Goal: Information Seeking & Learning: Learn about a topic

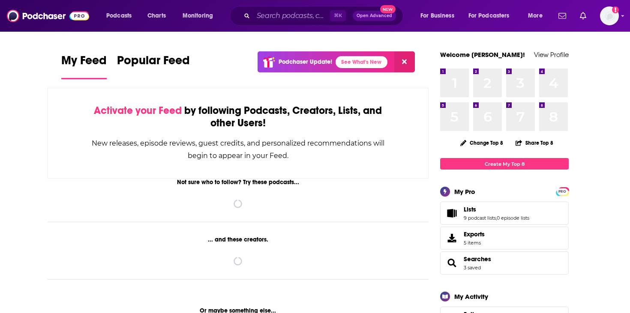
click at [272, 6] on div "⌘ K Open Advanced New" at bounding box center [317, 16] width 174 height 20
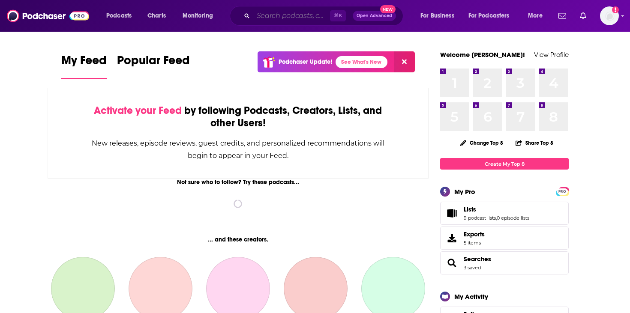
click at [271, 10] on input "Search podcasts, credits, & more..." at bounding box center [291, 16] width 77 height 14
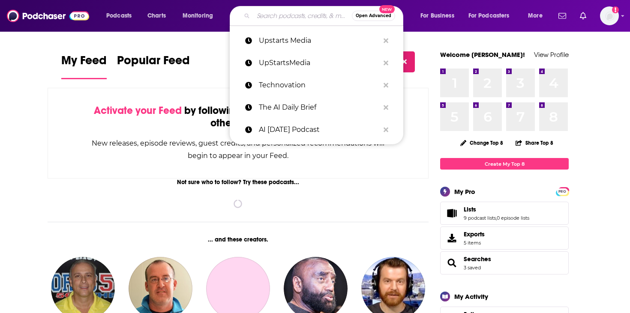
paste input "Super Data Science: ML & AI Podcast with [PERSON_NAME]"
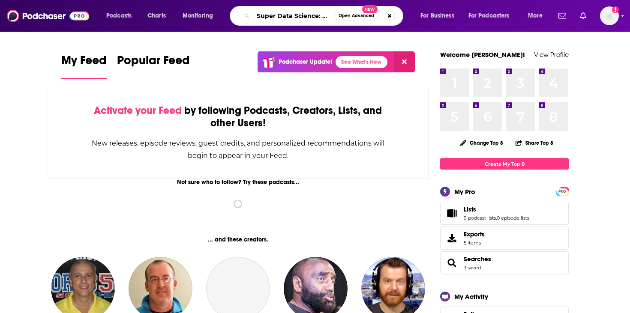
scroll to position [0, 91]
type input "Super Data Science: ML & AI Podcast with [PERSON_NAME]"
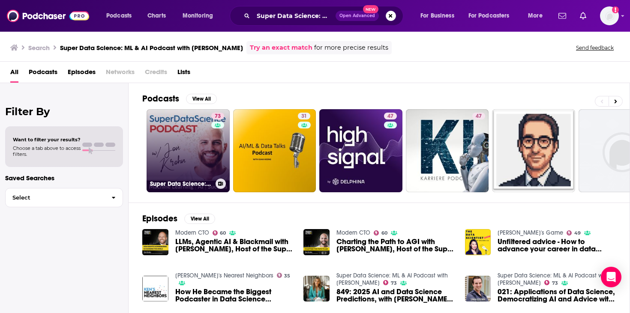
click at [201, 137] on link "73 Super Data Science: ML & AI Podcast with Jon Krohn" at bounding box center [188, 150] width 83 height 83
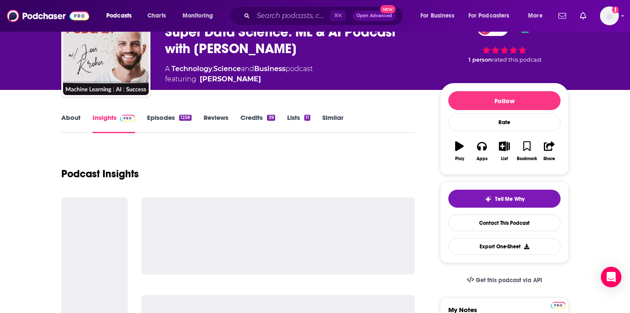
scroll to position [71, 0]
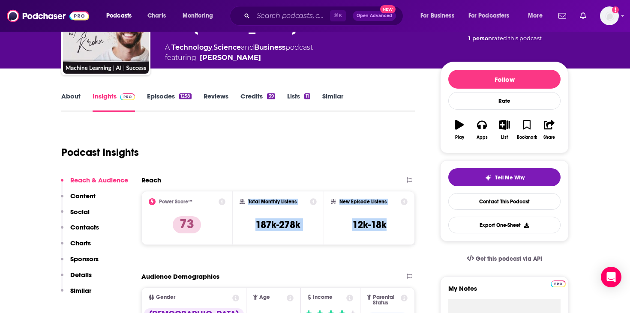
drag, startPoint x: 387, startPoint y: 225, endPoint x: 245, endPoint y: 199, distance: 145.0
click at [245, 199] on div "Power Score™ 73 Total Monthly Listens 187k-278k New Episode Listens 12k-18k" at bounding box center [277, 218] width 273 height 54
copy div "Total Monthly Listens 187k-278k New Episode Listens 12k-18k"
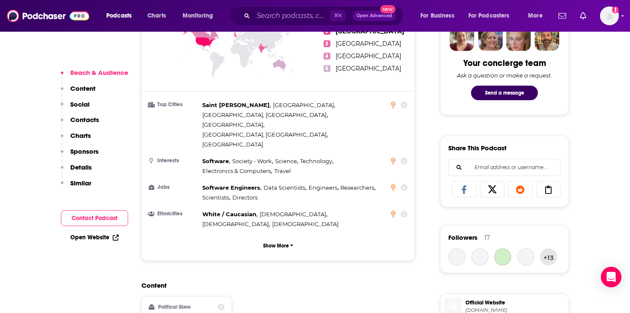
scroll to position [434, 0]
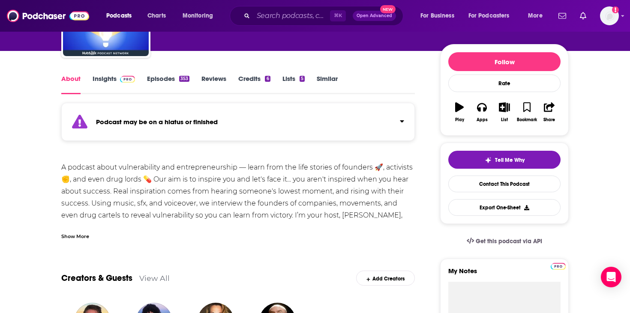
scroll to position [19, 0]
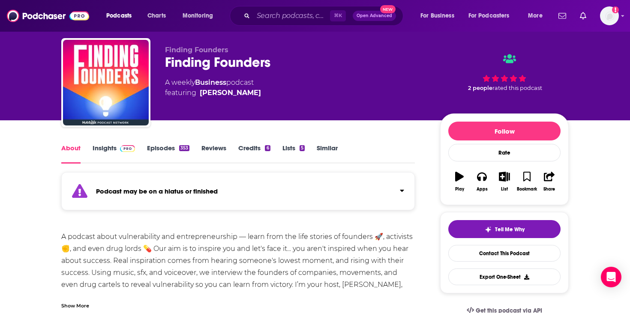
click at [129, 149] on img at bounding box center [127, 148] width 15 height 7
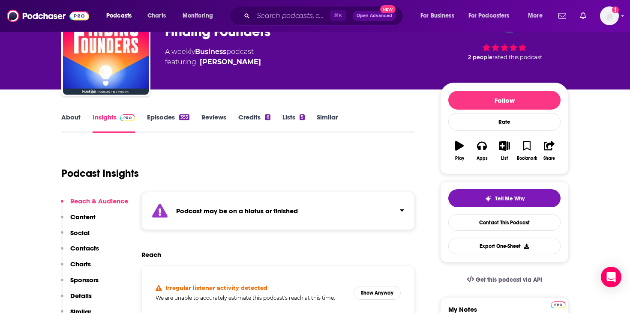
scroll to position [60, 0]
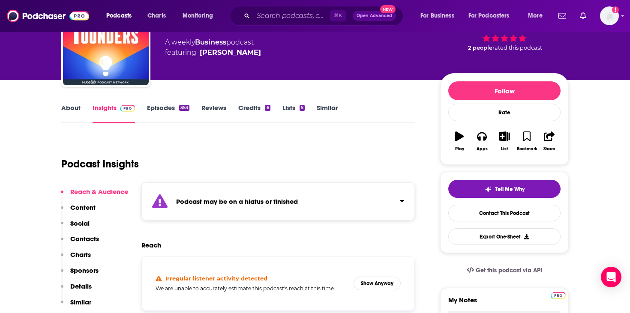
click at [114, 113] on link "Insights" at bounding box center [114, 114] width 42 height 20
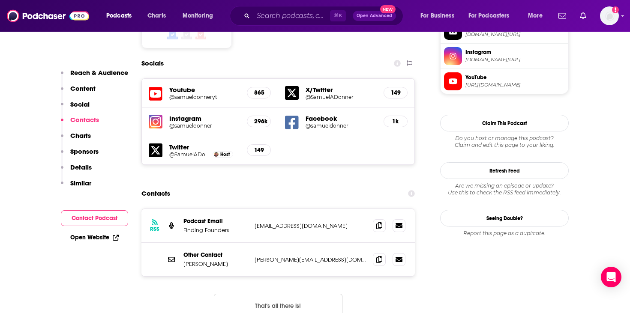
scroll to position [786, 0]
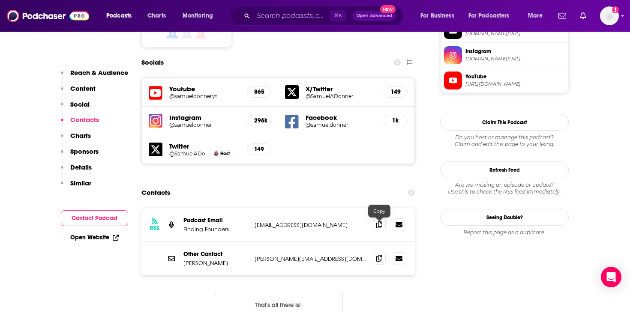
click at [383, 252] on span at bounding box center [379, 258] width 13 height 13
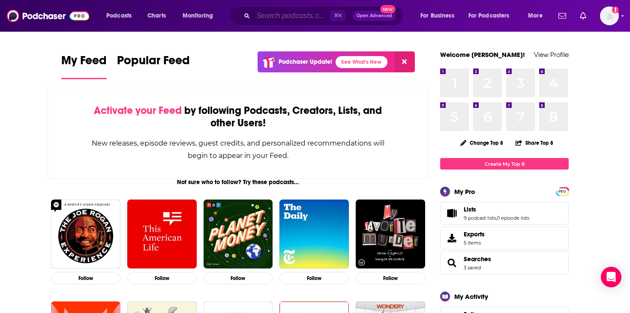
click at [263, 21] on input "Search podcasts, credits, & more..." at bounding box center [291, 16] width 77 height 14
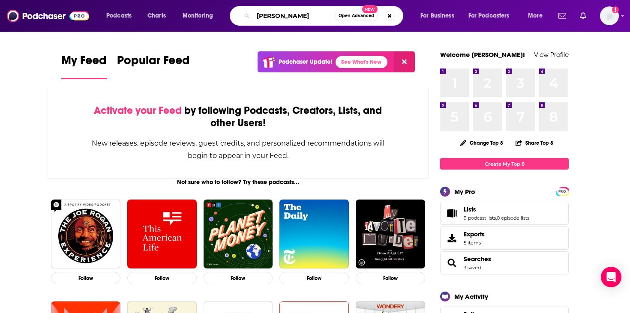
click at [296, 16] on input "[PERSON_NAME]" at bounding box center [293, 16] width 81 height 14
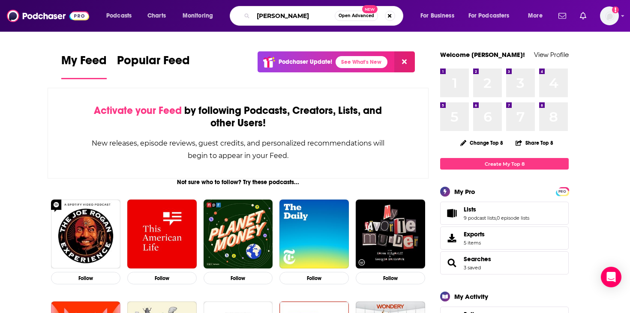
click at [296, 16] on input "[PERSON_NAME]" at bounding box center [293, 16] width 81 height 14
type input "Jensen Huang"
click at [348, 17] on span "Open Advanced" at bounding box center [356, 16] width 36 height 4
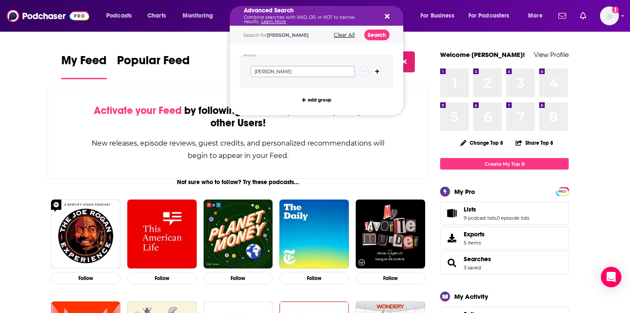
click at [306, 71] on input "Jensen Huang" at bounding box center [303, 71] width 104 height 11
click at [370, 31] on button "Search" at bounding box center [376, 35] width 25 height 11
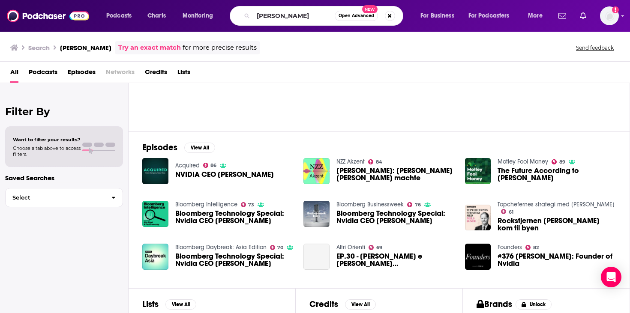
scroll to position [72, 0]
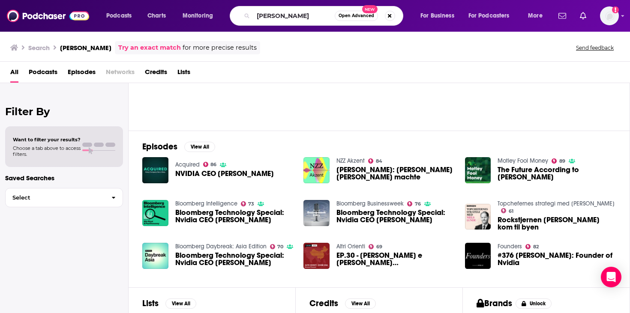
click at [216, 177] on span "NVIDIA CEO Jensen Huang" at bounding box center [224, 173] width 99 height 7
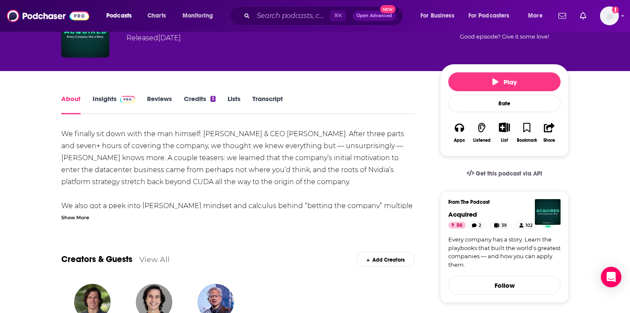
scroll to position [65, 0]
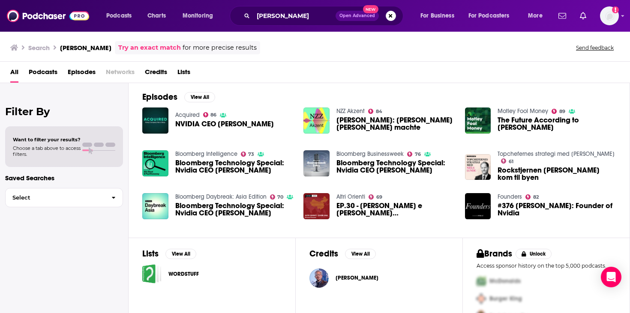
scroll to position [122, 0]
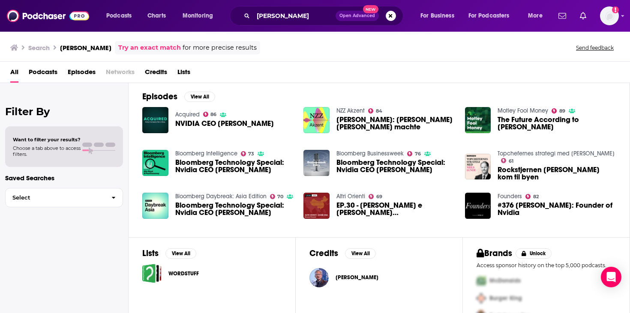
click at [524, 122] on span "The Future According to Jensen Huang" at bounding box center [556, 123] width 118 height 15
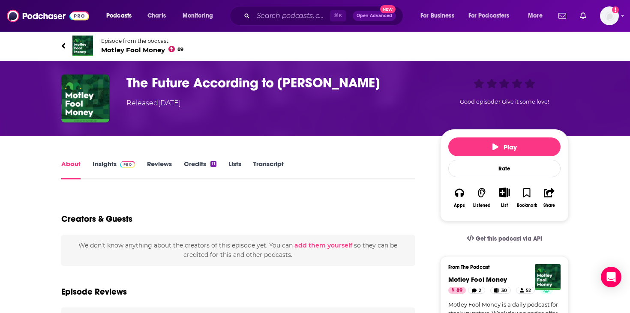
scroll to position [23, 0]
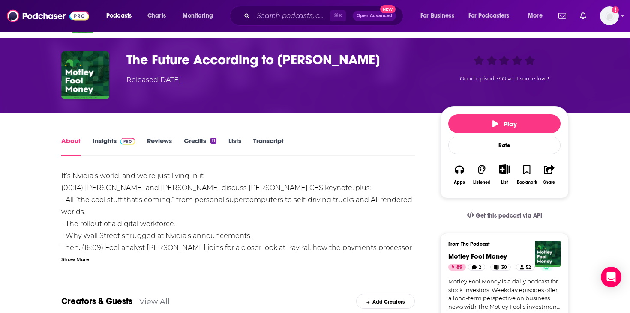
click at [120, 145] on link "Insights" at bounding box center [114, 147] width 42 height 20
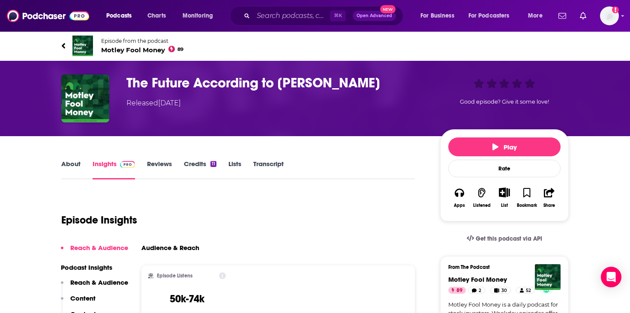
click at [146, 81] on h3 "The Future According to Jensen Huang" at bounding box center [276, 83] width 300 height 17
click at [138, 44] on span "Episode from the podcast Motley Fool Money 89" at bounding box center [142, 46] width 82 height 16
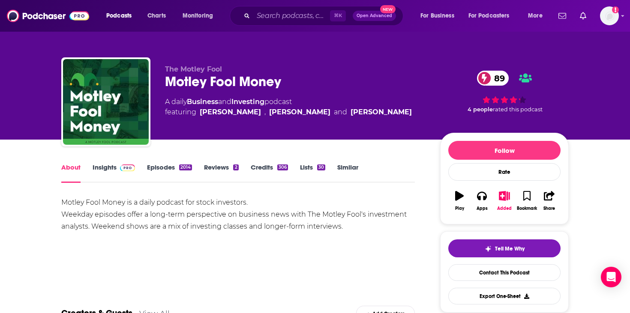
click at [182, 218] on div "Motley Fool Money is a daily podcast for stock investors. Weekday episodes offe…" at bounding box center [237, 215] width 353 height 36
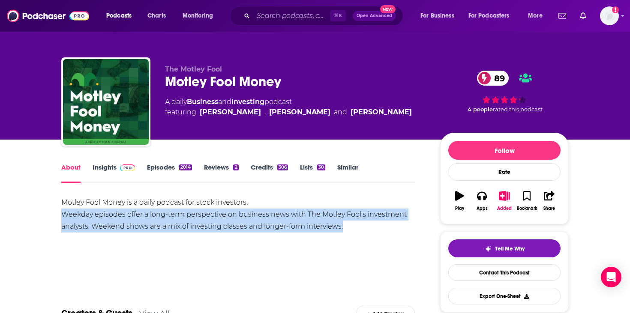
click at [182, 218] on div "Motley Fool Money is a daily podcast for stock investors. Weekday episodes offe…" at bounding box center [237, 215] width 353 height 36
click at [123, 210] on div "Motley Fool Money is a daily podcast for stock investors. Weekday episodes offe…" at bounding box center [237, 215] width 353 height 36
drag, startPoint x: 63, startPoint y: 202, endPoint x: 344, endPoint y: 229, distance: 282.8
click at [344, 229] on div "Motley Fool Money is a daily podcast for stock investors. Weekday episodes offe…" at bounding box center [237, 215] width 353 height 36
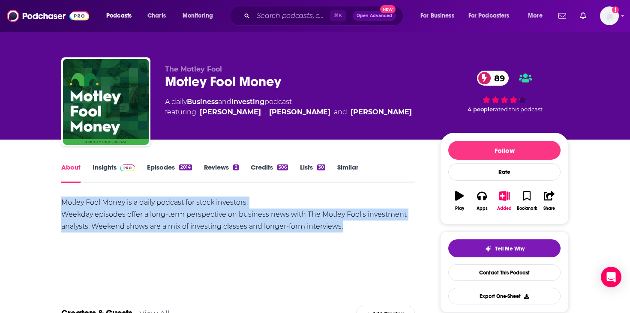
copy div "Motley Fool Money is a daily podcast for stock investors. Weekday episodes offe…"
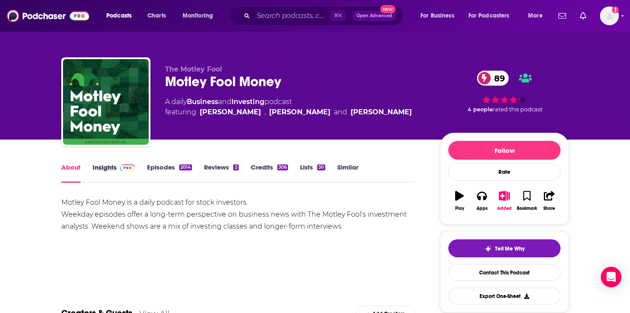
click at [136, 172] on div "Insights" at bounding box center [120, 173] width 54 height 20
click at [124, 172] on link "Insights" at bounding box center [114, 173] width 42 height 20
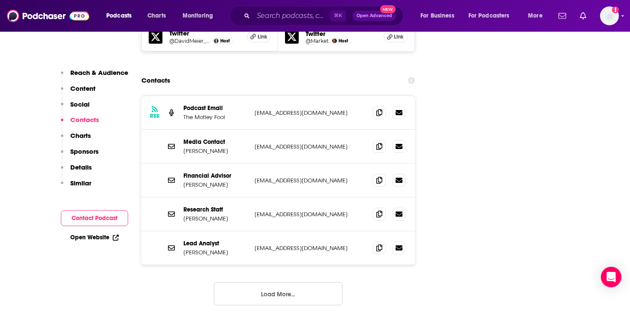
scroll to position [1245, 0]
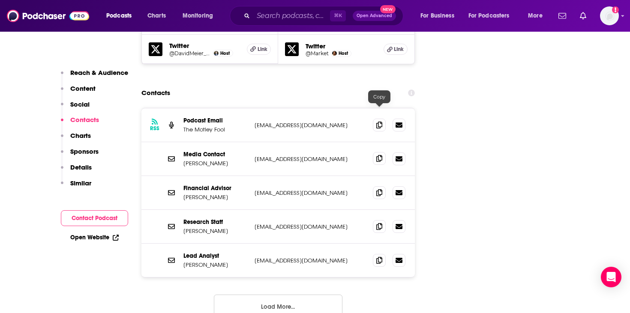
click at [378, 155] on icon at bounding box center [379, 158] width 6 height 7
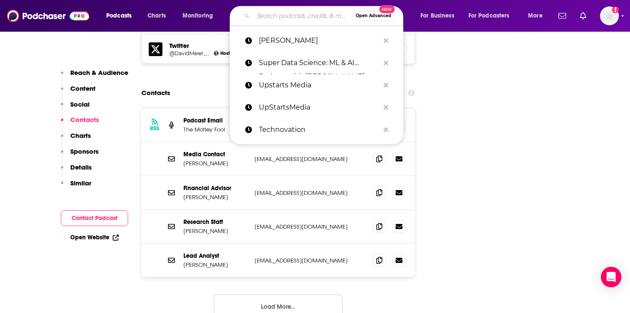
click at [276, 15] on input "Search podcasts, credits, & more..." at bounding box center [302, 16] width 99 height 14
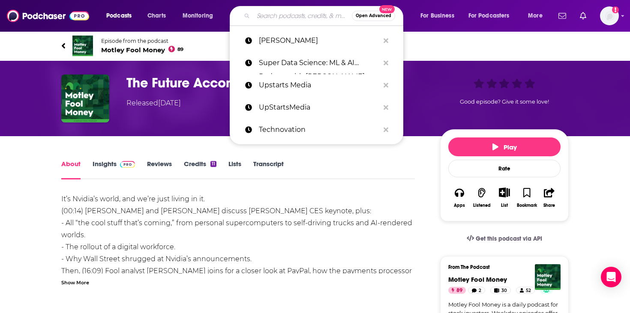
click at [62, 45] on icon at bounding box center [63, 46] width 4 height 9
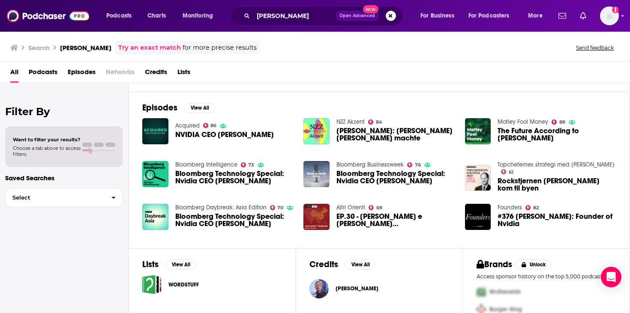
scroll to position [142, 0]
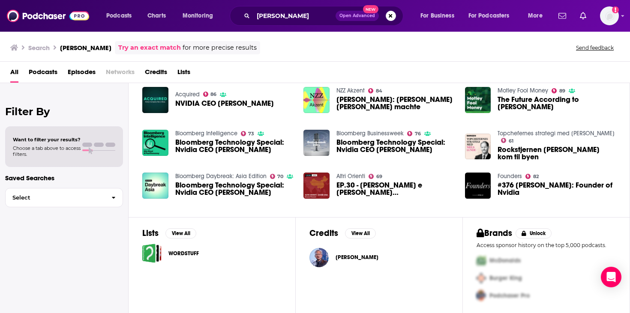
click at [363, 260] on span "[PERSON_NAME]" at bounding box center [356, 257] width 43 height 7
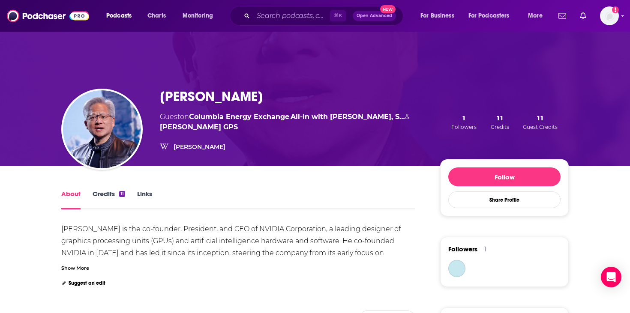
click at [105, 199] on link "Credits 11" at bounding box center [109, 200] width 33 height 20
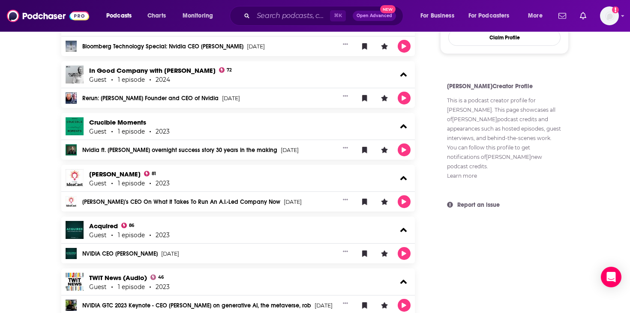
scroll to position [554, 0]
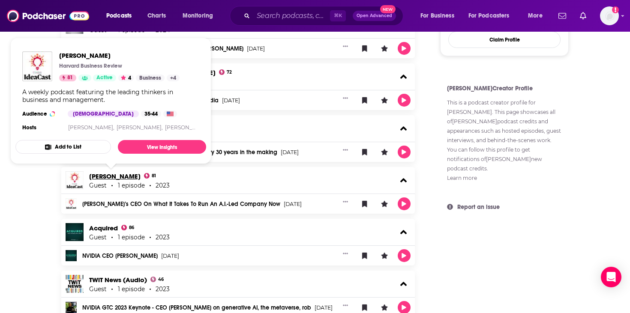
click at [112, 180] on link "HBR IdeaCast" at bounding box center [114, 176] width 51 height 8
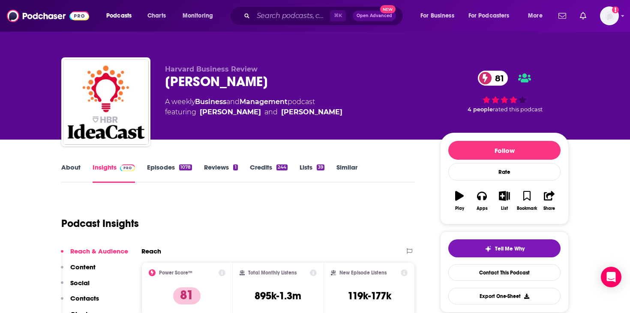
click at [69, 171] on link "About" at bounding box center [70, 173] width 19 height 20
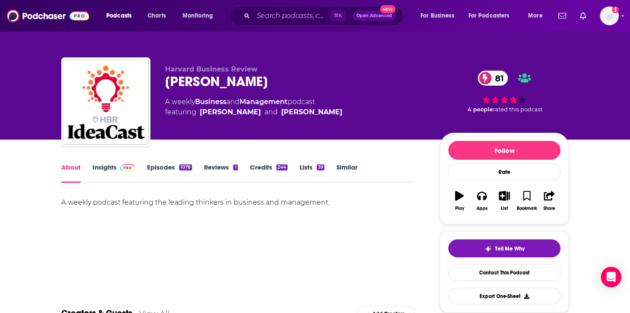
click at [122, 204] on div "A weekly podcast featuring the leading thinkers in business and management." at bounding box center [237, 203] width 353 height 12
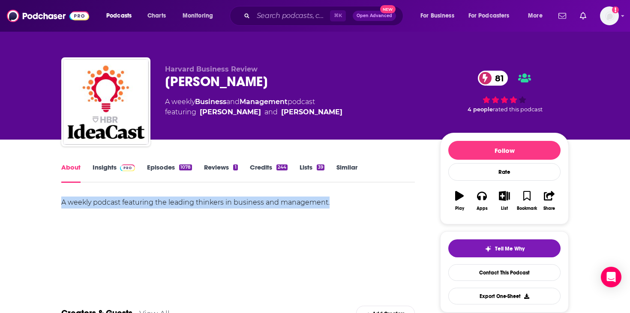
click at [122, 204] on div "A weekly podcast featuring the leading thinkers in business and management." at bounding box center [237, 203] width 353 height 12
click at [124, 170] on img at bounding box center [127, 168] width 15 height 7
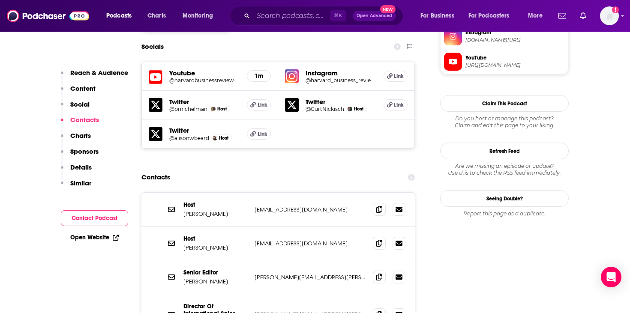
scroll to position [762, 0]
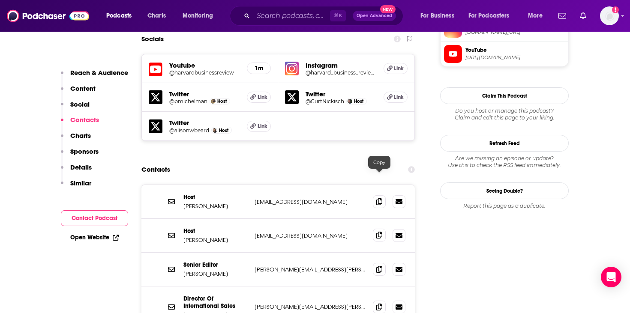
click at [378, 232] on icon at bounding box center [379, 235] width 6 height 7
click at [377, 266] on icon at bounding box center [379, 269] width 6 height 7
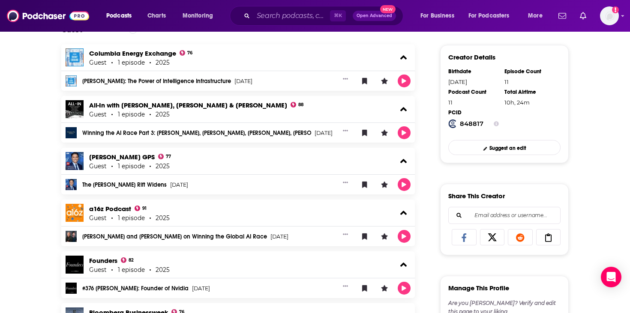
scroll to position [239, 0]
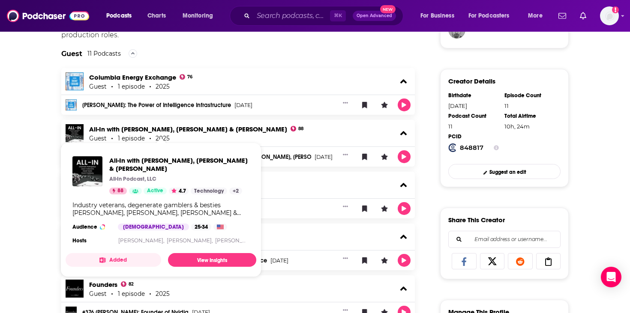
click at [28, 178] on div "About Credits 11 Links Jensen Huang's Podcast Credits & Interviews Add Credits …" at bounding box center [315, 294] width 630 height 733
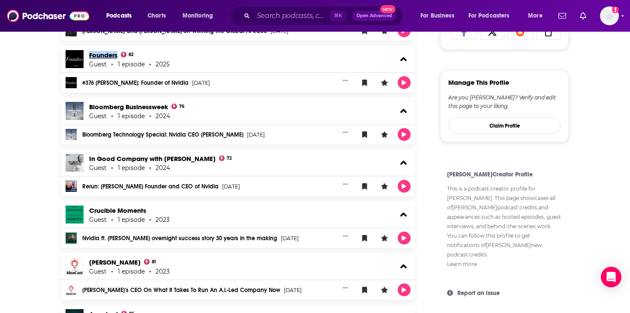
scroll to position [467, 0]
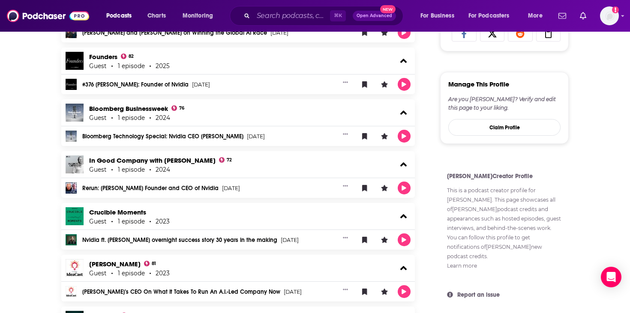
click at [46, 226] on div "About Credits 11 Links Jensen Huang's Podcast Credits & Interviews Add Credits …" at bounding box center [315, 66] width 548 height 733
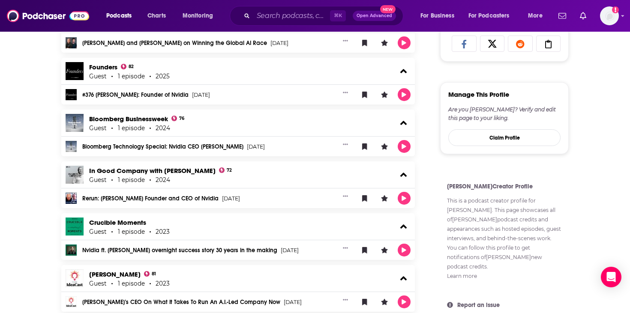
scroll to position [443, 0]
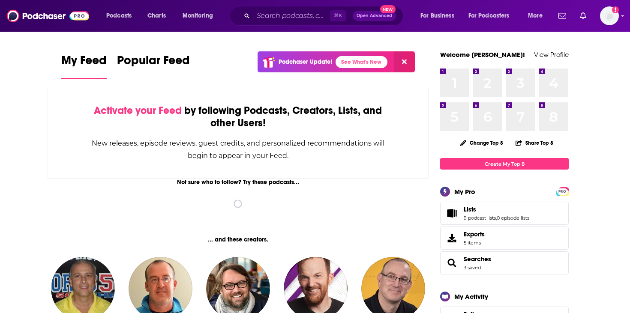
click at [252, 21] on div "⌘ K Open Advanced New" at bounding box center [317, 16] width 174 height 20
click at [260, 21] on input "Search podcasts, credits, & more..." at bounding box center [291, 16] width 77 height 14
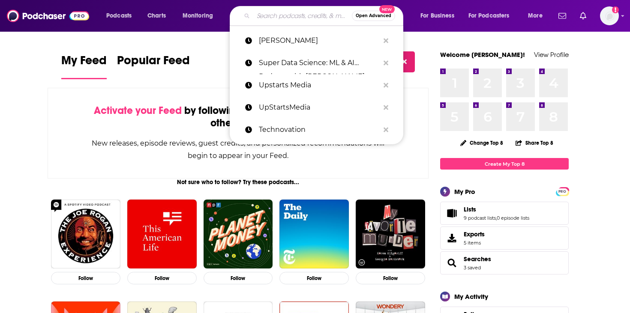
paste input "[PERSON_NAME]"
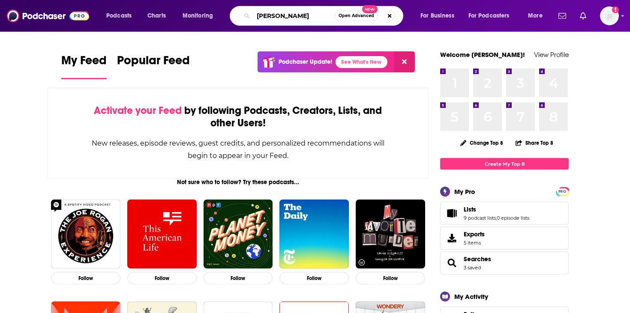
type input "Lex Fridman"
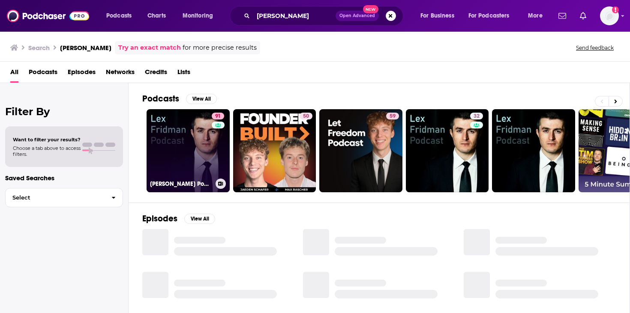
click at [183, 166] on link "91 Lex Fridman Podcast" at bounding box center [188, 150] width 83 height 83
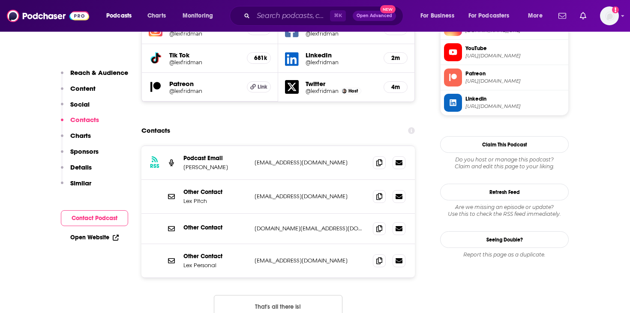
scroll to position [831, 0]
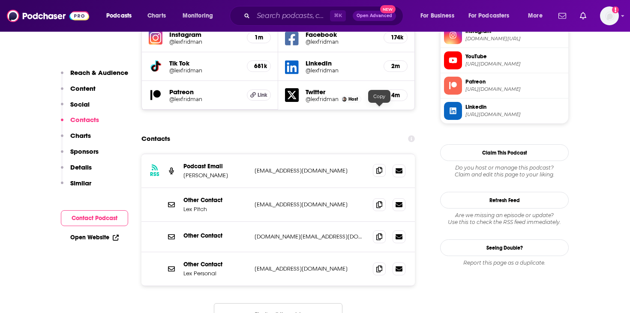
click at [382, 167] on icon at bounding box center [379, 170] width 6 height 7
click at [378, 201] on icon at bounding box center [379, 204] width 6 height 7
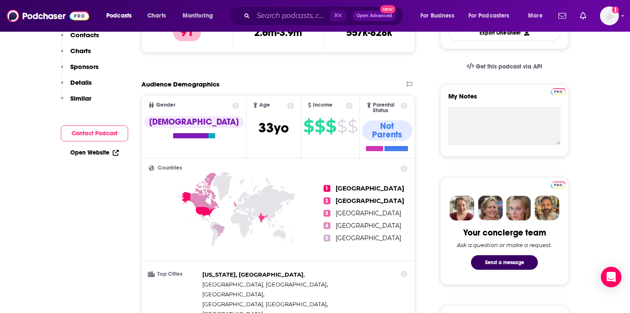
scroll to position [0, 0]
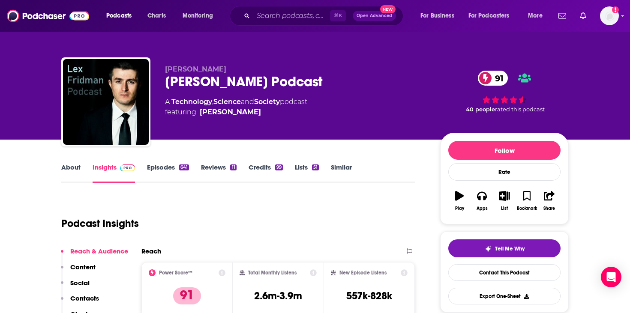
click at [72, 170] on link "About" at bounding box center [70, 173] width 19 height 20
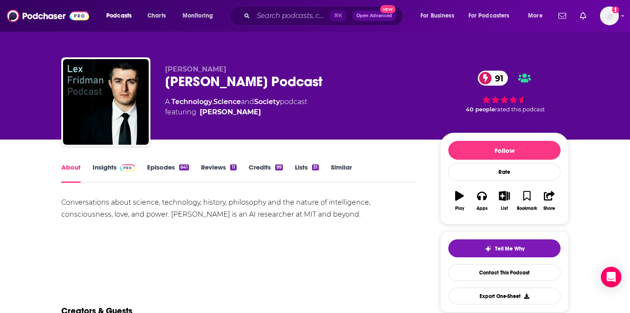
click at [159, 205] on div "Conversations about science, technology, history, philosophy and the nature of …" at bounding box center [237, 209] width 353 height 24
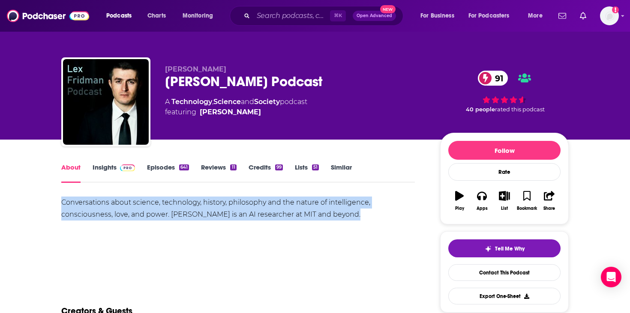
click at [159, 205] on div "Conversations about science, technology, history, philosophy and the nature of …" at bounding box center [237, 209] width 353 height 24
copy div "Conversations about science, technology, history, philosophy and the nature of …"
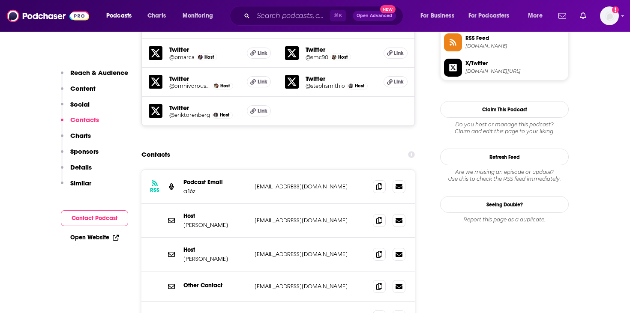
scroll to position [808, 0]
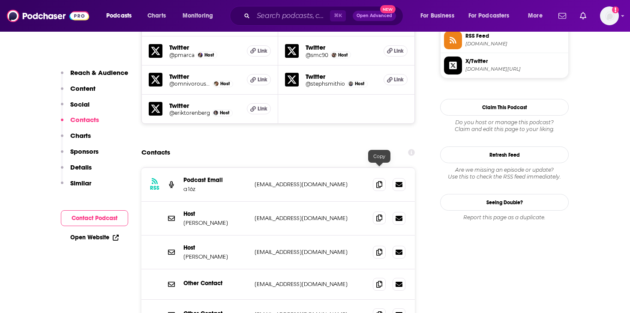
click at [382, 212] on span at bounding box center [379, 218] width 13 height 13
click at [378, 248] on icon at bounding box center [379, 251] width 6 height 7
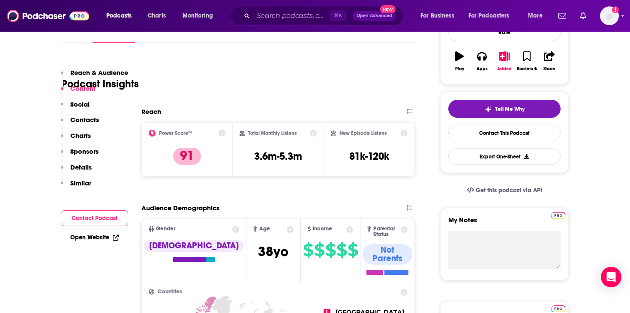
scroll to position [0, 0]
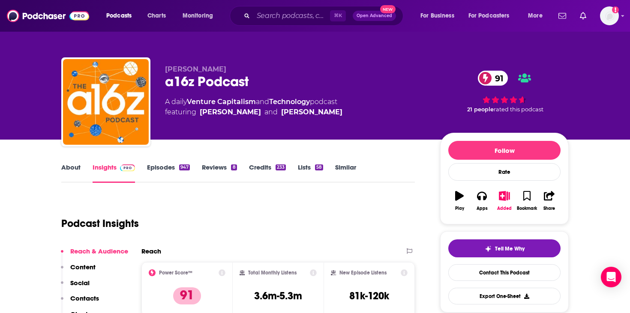
click at [80, 166] on link "About" at bounding box center [70, 173] width 19 height 20
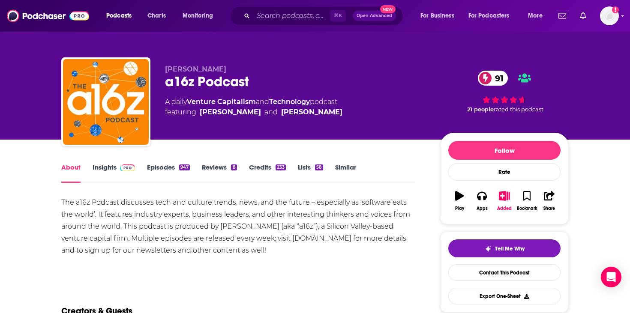
click at [153, 217] on div "The a16z Podcast discusses tech and culture trends, news, and the future – espe…" at bounding box center [237, 227] width 353 height 60
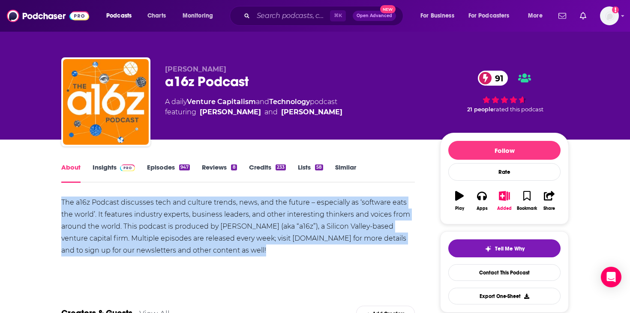
click at [153, 217] on div "The a16z Podcast discusses tech and culture trends, news, and the future – espe…" at bounding box center [237, 227] width 353 height 60
copy div "The a16z Podcast discusses tech and culture trends, news, and the future – espe…"
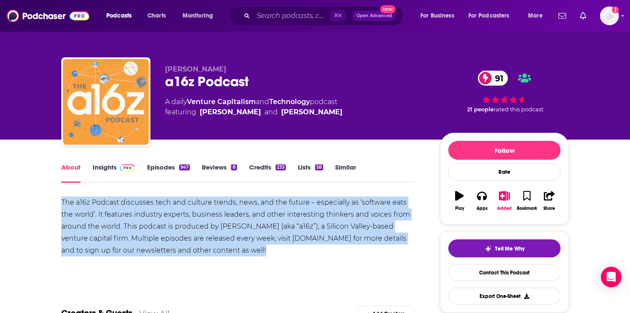
click at [104, 115] on img "a16z Podcast" at bounding box center [106, 102] width 86 height 86
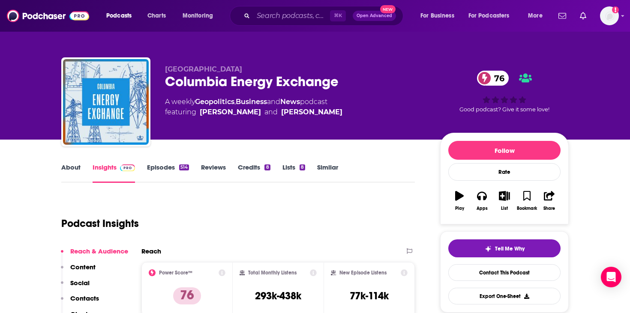
click at [65, 170] on link "About" at bounding box center [70, 173] width 19 height 20
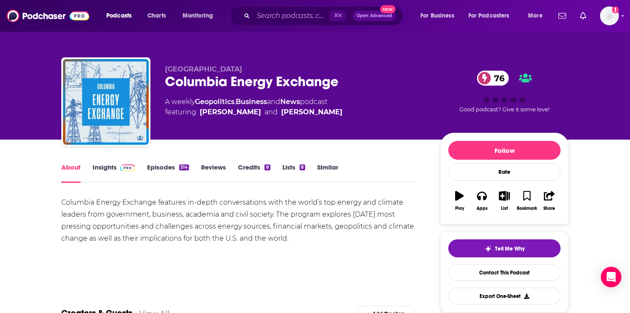
click at [139, 209] on div "Columbia Energy Exchange features in-depth conversations with the world’s top e…" at bounding box center [237, 221] width 353 height 48
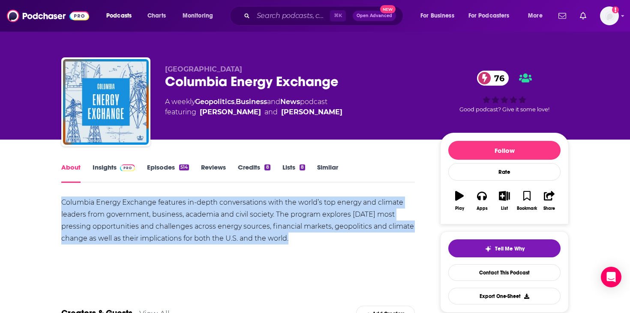
click at [139, 209] on div "Columbia Energy Exchange features in-depth conversations with the world’s top e…" at bounding box center [237, 221] width 353 height 48
copy div "Columbia Energy Exchange features in-depth conversations with the world’s top e…"
click at [108, 171] on link "Insights" at bounding box center [114, 173] width 42 height 20
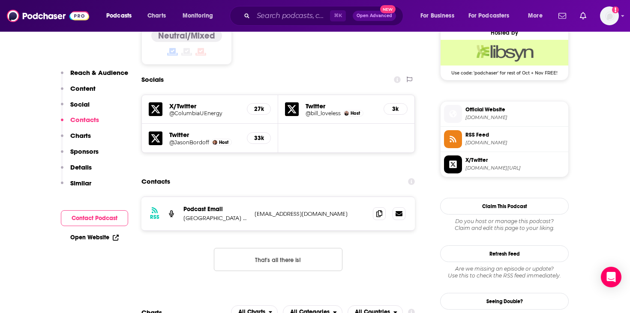
scroll to position [711, 0]
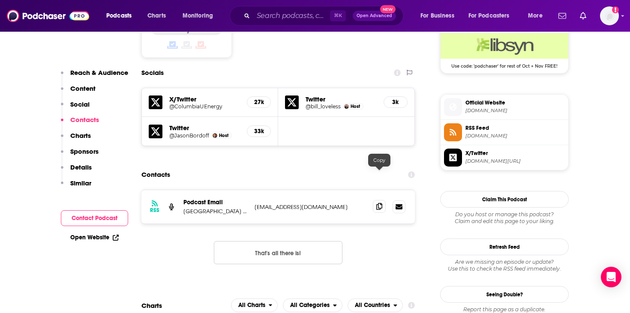
click at [378, 203] on icon at bounding box center [379, 206] width 6 height 7
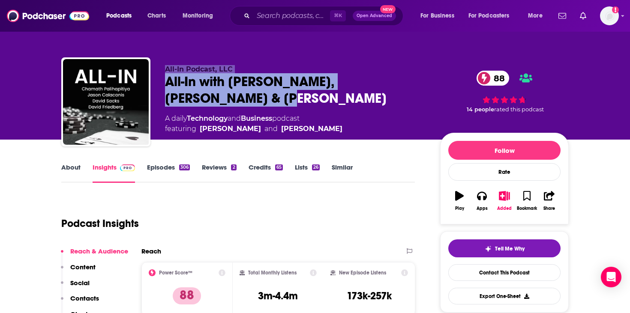
drag, startPoint x: 235, startPoint y: 102, endPoint x: 147, endPoint y: 84, distance: 89.2
click at [147, 84] on div "All-In Podcast, LLC All-In with [PERSON_NAME], Sacks & Friedberg 88 A daily Tec…" at bounding box center [314, 103] width 507 height 93
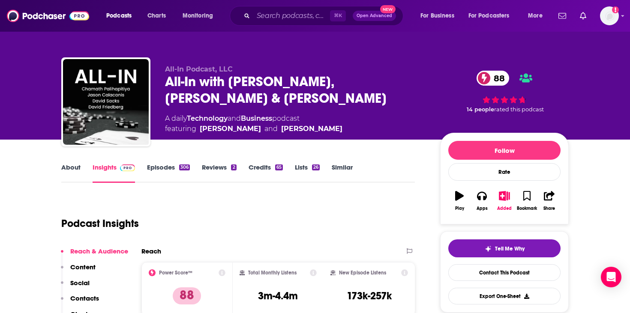
click at [225, 94] on div "All-In with [PERSON_NAME], [PERSON_NAME] & [PERSON_NAME] 88" at bounding box center [295, 89] width 261 height 33
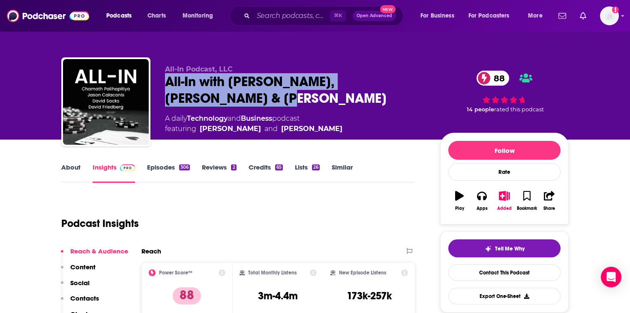
drag, startPoint x: 234, startPoint y: 104, endPoint x: 165, endPoint y: 83, distance: 71.3
click at [165, 83] on div "All-In with [PERSON_NAME], [PERSON_NAME] & [PERSON_NAME] 88" at bounding box center [295, 89] width 261 height 33
copy h2 "All-In with [PERSON_NAME], [PERSON_NAME] & [PERSON_NAME]"
click at [70, 173] on link "About" at bounding box center [70, 173] width 19 height 20
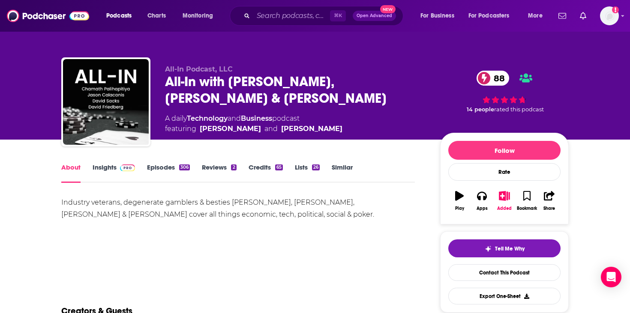
click at [144, 202] on div "Industry veterans, degenerate gamblers & besties [PERSON_NAME], [PERSON_NAME], …" at bounding box center [237, 209] width 353 height 24
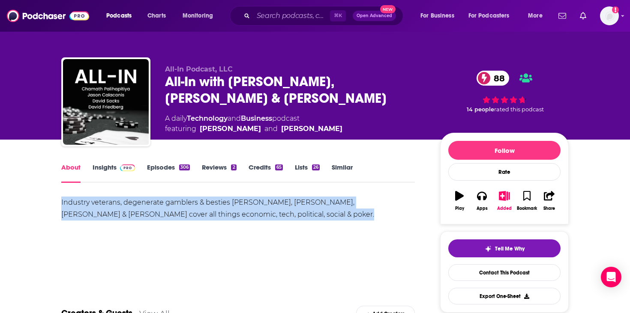
click at [144, 202] on div "Industry veterans, degenerate gamblers & besties [PERSON_NAME], [PERSON_NAME], …" at bounding box center [237, 209] width 353 height 24
copy div "Industry veterans, degenerate gamblers & besties [PERSON_NAME], [PERSON_NAME], …"
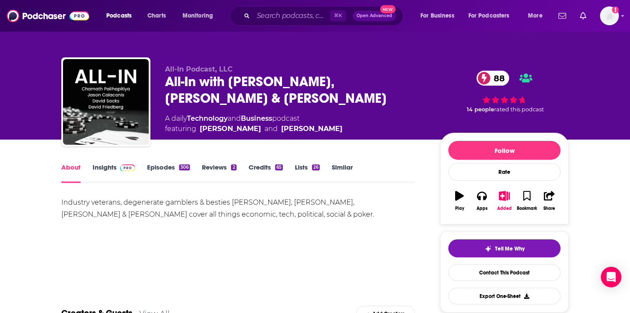
click at [118, 163] on span at bounding box center [126, 167] width 18 height 8
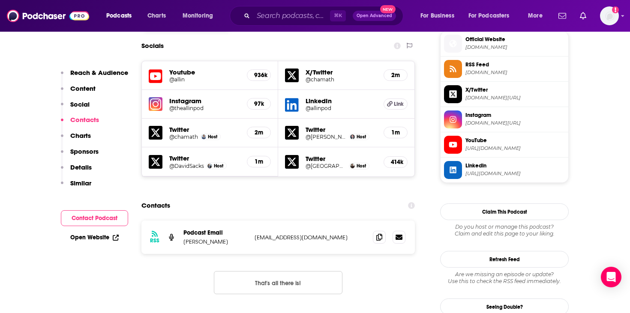
scroll to position [788, 0]
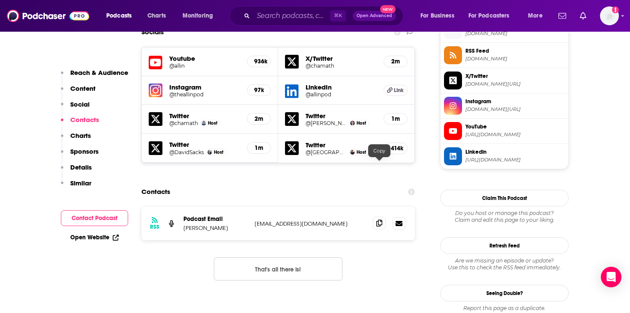
click at [377, 220] on icon at bounding box center [379, 223] width 6 height 7
click at [380, 220] on icon at bounding box center [379, 223] width 6 height 7
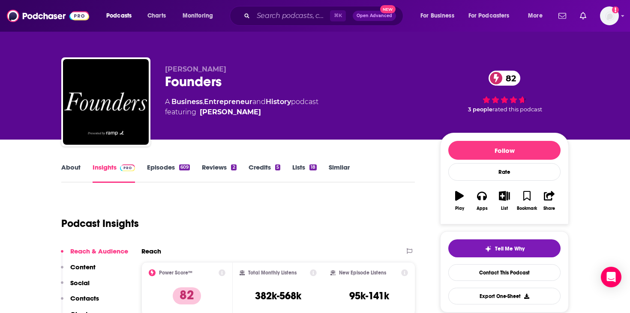
click at [66, 179] on link "About" at bounding box center [70, 173] width 19 height 20
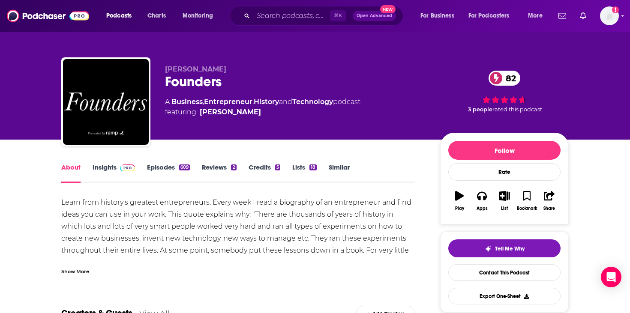
click at [79, 202] on div "Learn from history's greatest entrepreneurs. Every week I read a biography of a…" at bounding box center [237, 251] width 353 height 108
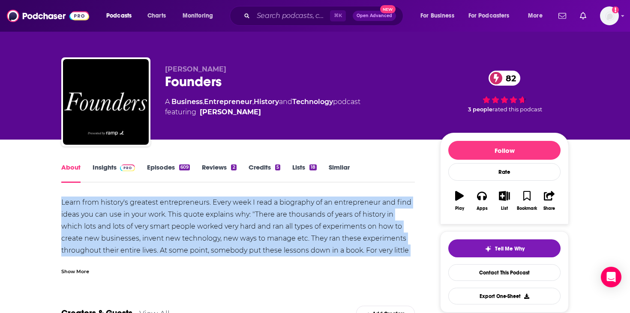
click at [79, 202] on div "Learn from history's greatest entrepreneurs. Every week I read a biography of a…" at bounding box center [237, 251] width 353 height 108
copy div "Learn from history's greatest entrepreneurs. Every week I read a biography of a…"
click at [125, 169] on img at bounding box center [127, 168] width 15 height 7
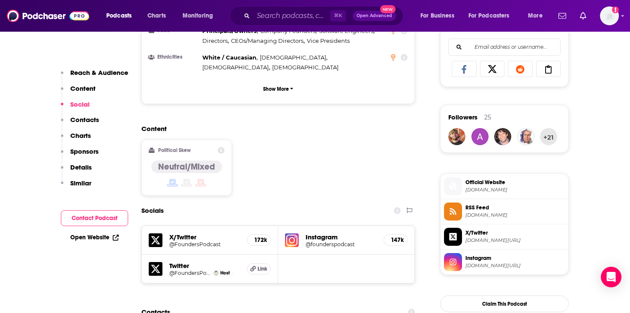
scroll to position [631, 0]
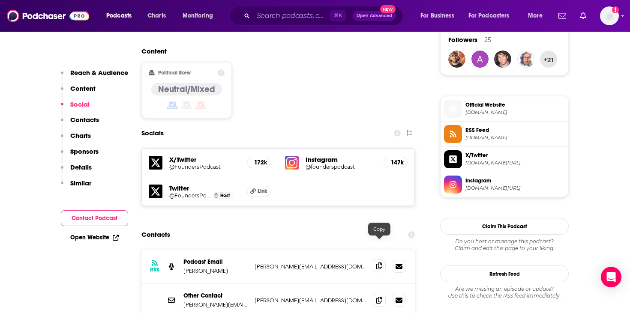
click at [376, 263] on icon at bounding box center [379, 266] width 6 height 7
click at [376, 296] on icon at bounding box center [379, 299] width 6 height 7
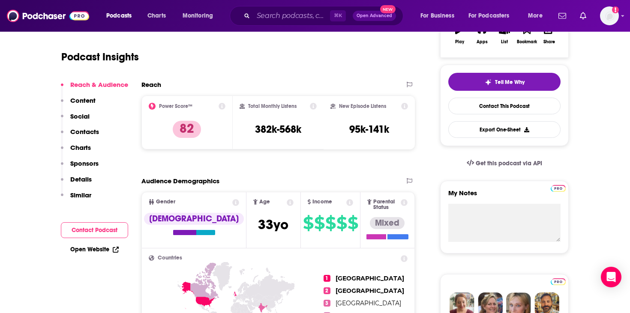
scroll to position [0, 0]
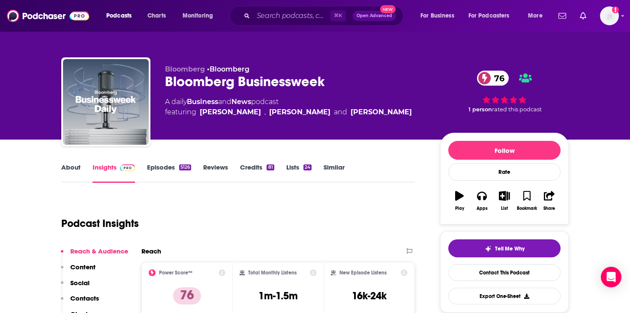
click at [70, 169] on link "About" at bounding box center [70, 173] width 19 height 20
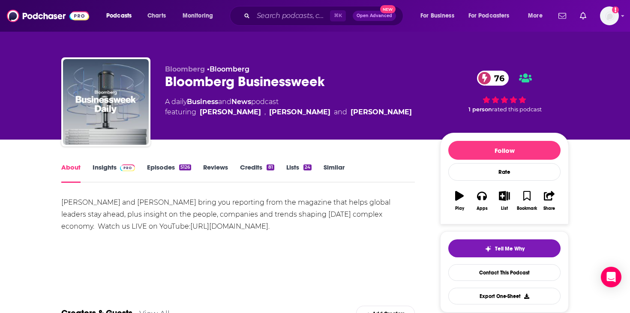
click at [149, 204] on div "[PERSON_NAME] and [PERSON_NAME] bring you reporting from the magazine that help…" at bounding box center [237, 215] width 353 height 36
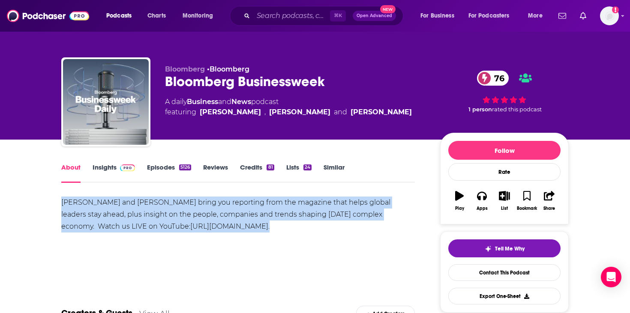
click at [149, 204] on div "[PERSON_NAME] and [PERSON_NAME] bring you reporting from the magazine that help…" at bounding box center [237, 215] width 353 height 36
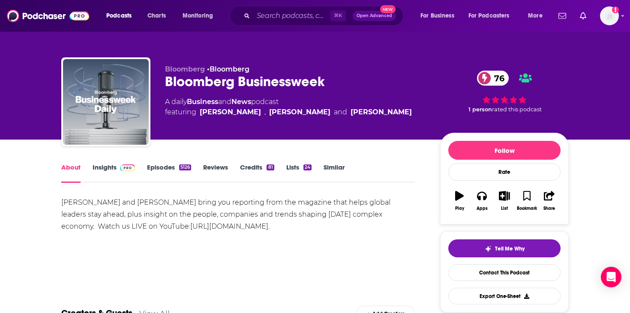
click at [190, 210] on div "[PERSON_NAME] and [PERSON_NAME] bring you reporting from the magazine that help…" at bounding box center [237, 215] width 353 height 36
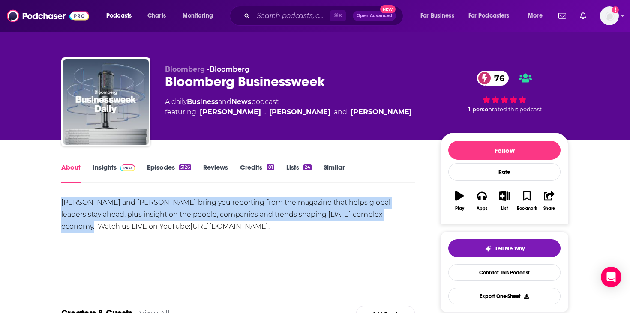
drag, startPoint x: 376, startPoint y: 217, endPoint x: 58, endPoint y: 202, distance: 318.2
copy div "[PERSON_NAME] and [PERSON_NAME] bring you reporting from the magazine that help…"
click at [116, 179] on link "Insights" at bounding box center [114, 173] width 42 height 20
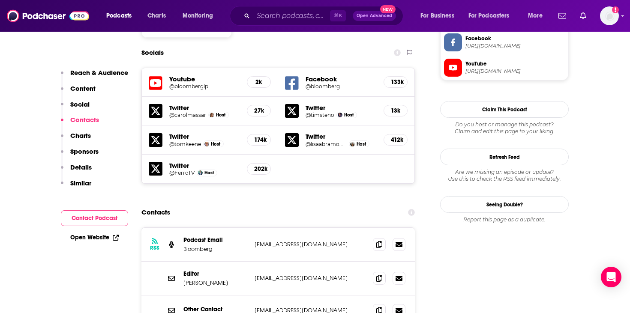
scroll to position [778, 0]
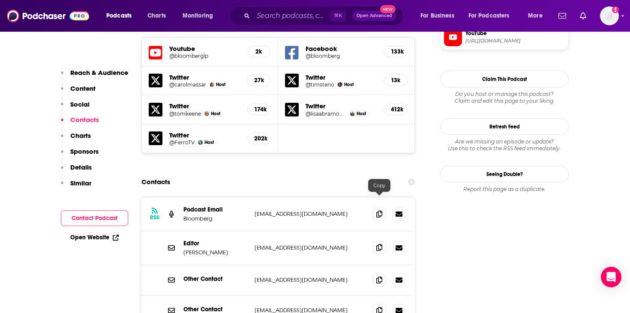
click at [378, 244] on icon at bounding box center [379, 247] width 6 height 7
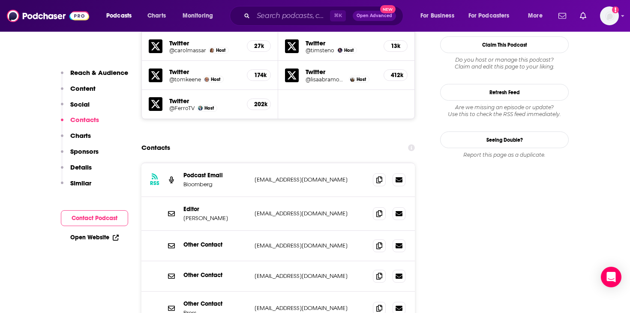
scroll to position [811, 0]
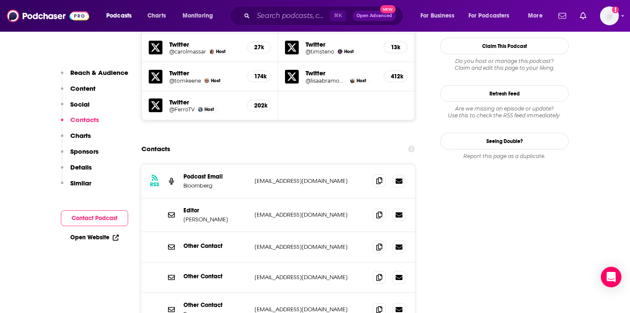
click at [378, 177] on icon at bounding box center [379, 180] width 6 height 7
